Goal: Task Accomplishment & Management: Manage account settings

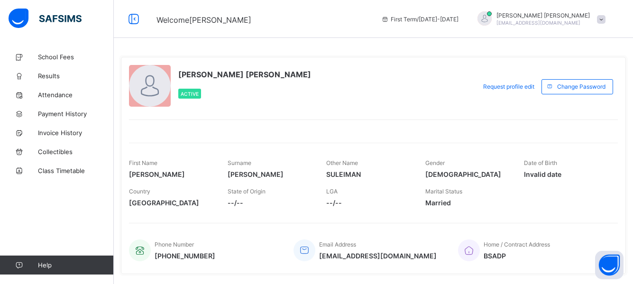
click at [605, 20] on span at bounding box center [601, 19] width 9 height 9
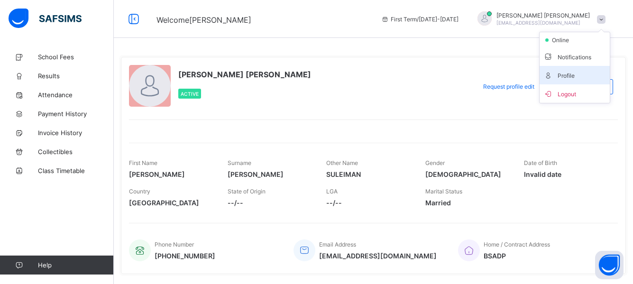
click at [581, 74] on span "Profile" at bounding box center [574, 75] width 63 height 11
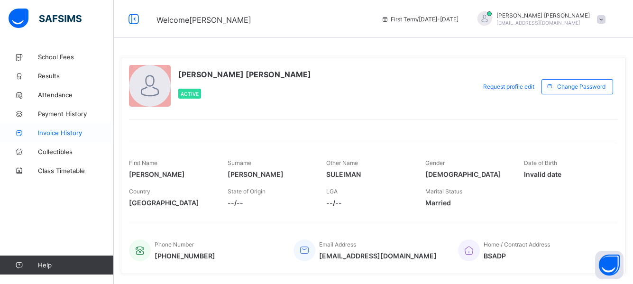
click at [56, 134] on span "Invoice History" at bounding box center [76, 133] width 76 height 8
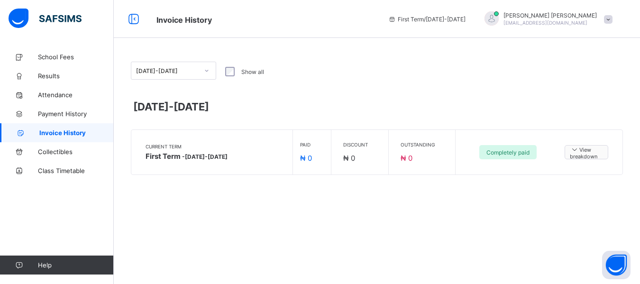
click at [587, 153] on span "View breakdown" at bounding box center [586, 152] width 33 height 15
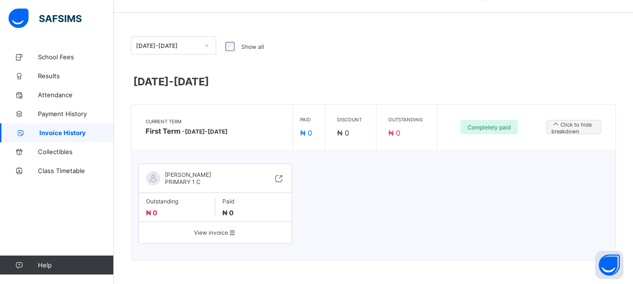
scroll to position [26, 0]
click at [204, 233] on span "View invoice" at bounding box center [215, 231] width 138 height 7
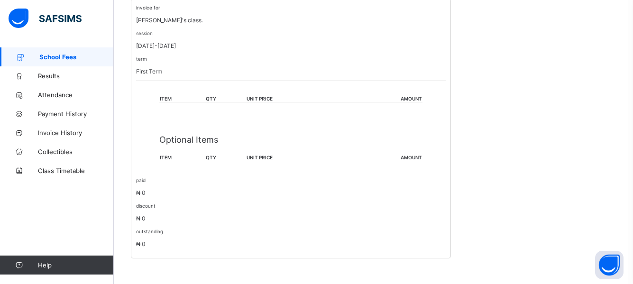
scroll to position [199, 0]
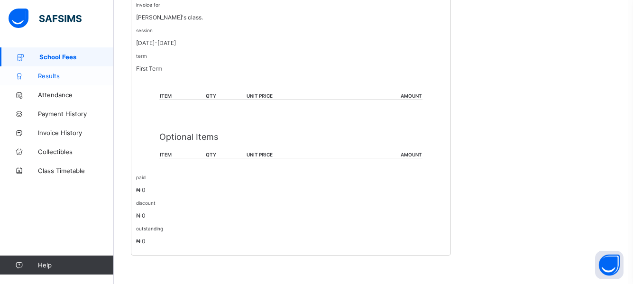
click at [50, 73] on span "Results" at bounding box center [76, 76] width 76 height 8
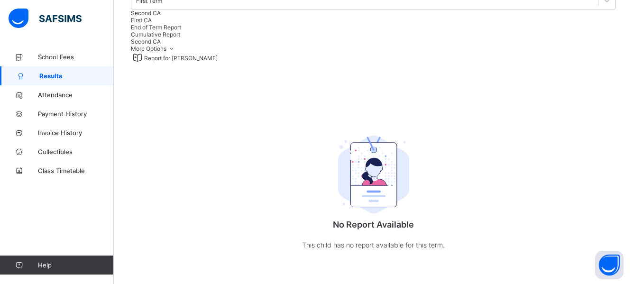
scroll to position [155, 0]
click at [152, 18] on span "First CA" at bounding box center [141, 20] width 21 height 7
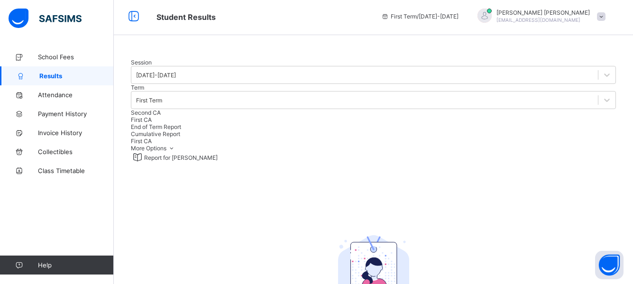
scroll to position [0, 0]
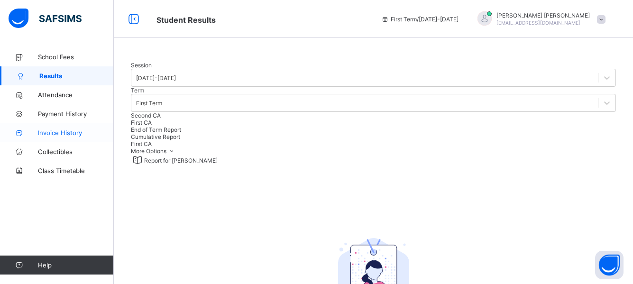
click at [62, 132] on span "Invoice History" at bounding box center [76, 133] width 76 height 8
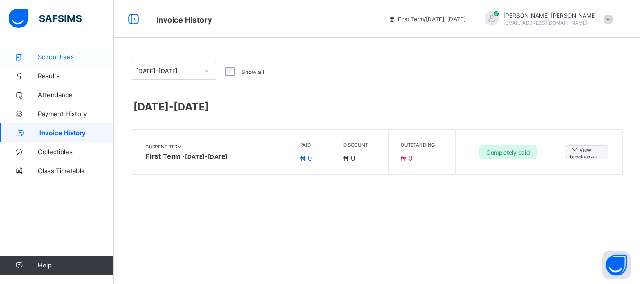
click at [56, 61] on link "School Fees" at bounding box center [57, 56] width 114 height 19
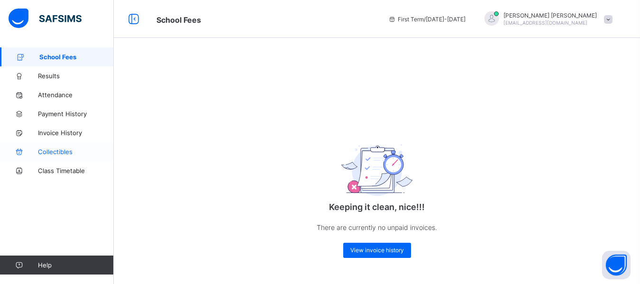
click at [55, 151] on span "Collectibles" at bounding box center [76, 152] width 76 height 8
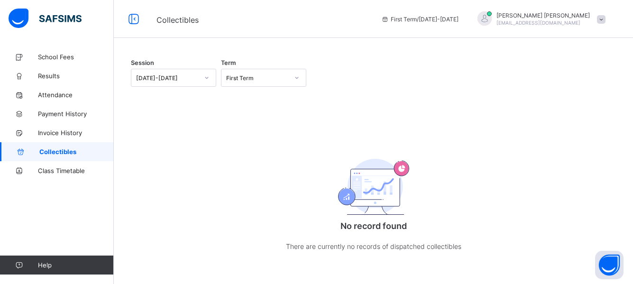
click at [605, 19] on span at bounding box center [601, 19] width 9 height 9
click at [18, 21] on img at bounding box center [45, 19] width 73 height 20
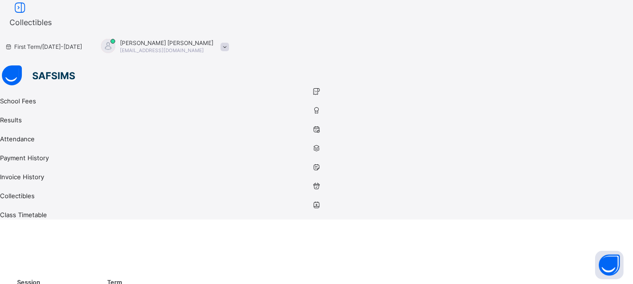
click at [18, 88] on icon at bounding box center [316, 91] width 633 height 7
click at [5, 65] on img at bounding box center [38, 75] width 73 height 20
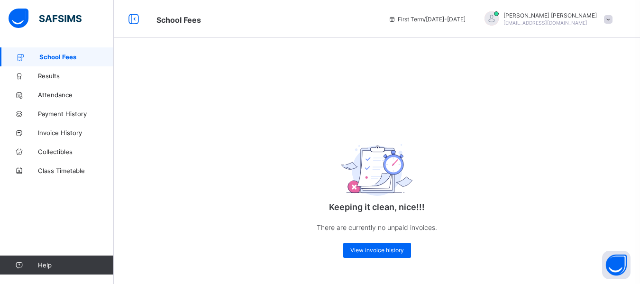
click at [632, 277] on div "Keeping it clean, nice!!! There are currently no unpaid invoices. View invoice …" at bounding box center [377, 164] width 526 height 234
click at [499, 20] on div at bounding box center [491, 18] width 14 height 14
click at [559, 41] on span "online" at bounding box center [570, 40] width 24 height 7
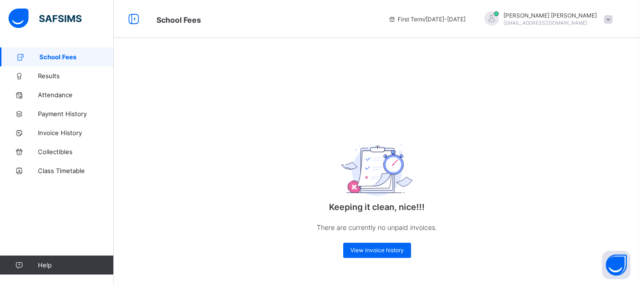
click at [609, 20] on span at bounding box center [608, 19] width 9 height 9
click at [585, 79] on span "Profile" at bounding box center [581, 75] width 63 height 11
